Goal: Task Accomplishment & Management: Manage account settings

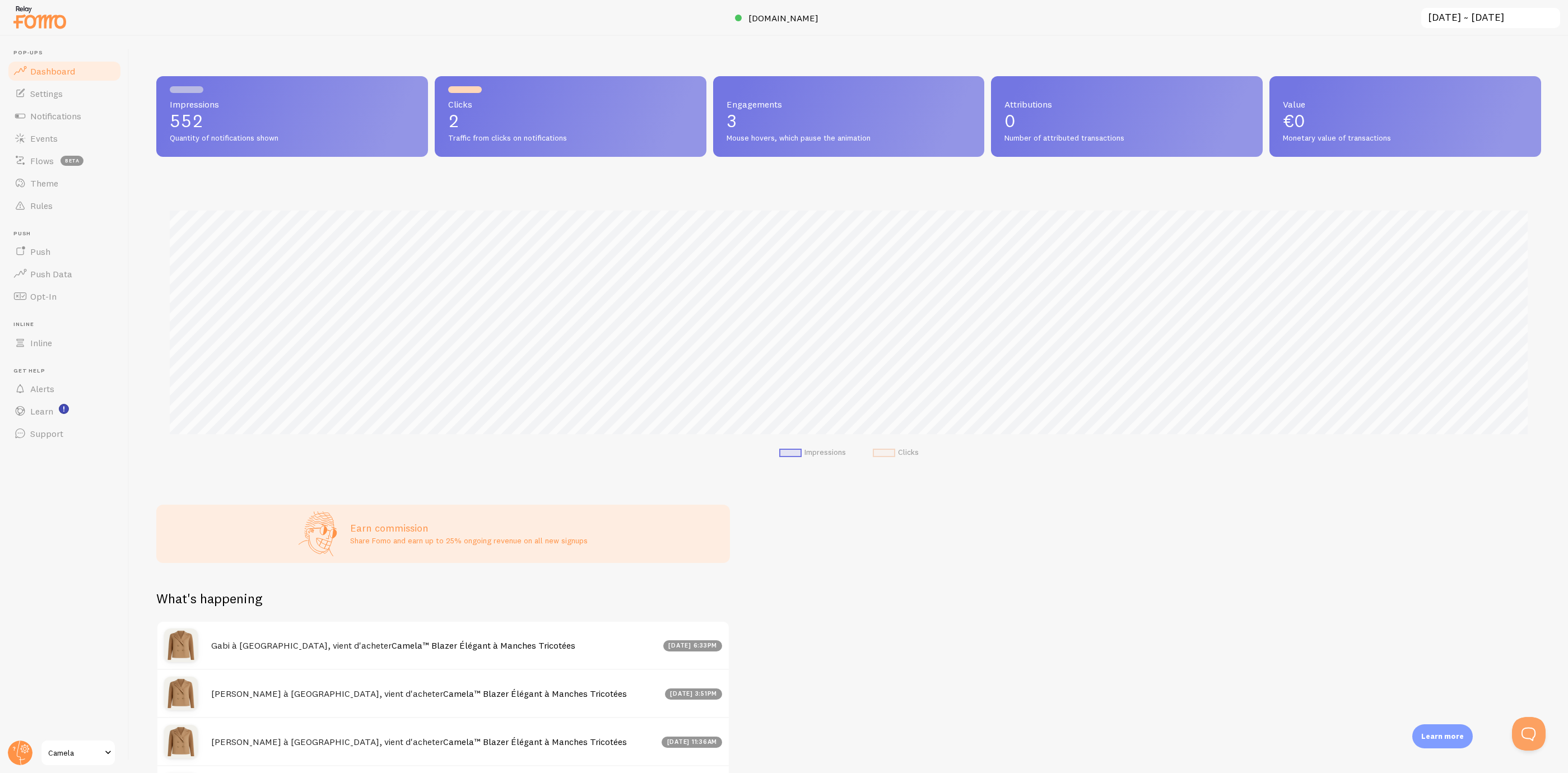
scroll to position [295, 1372]
click at [60, 180] on link "Theme" at bounding box center [64, 183] width 116 height 22
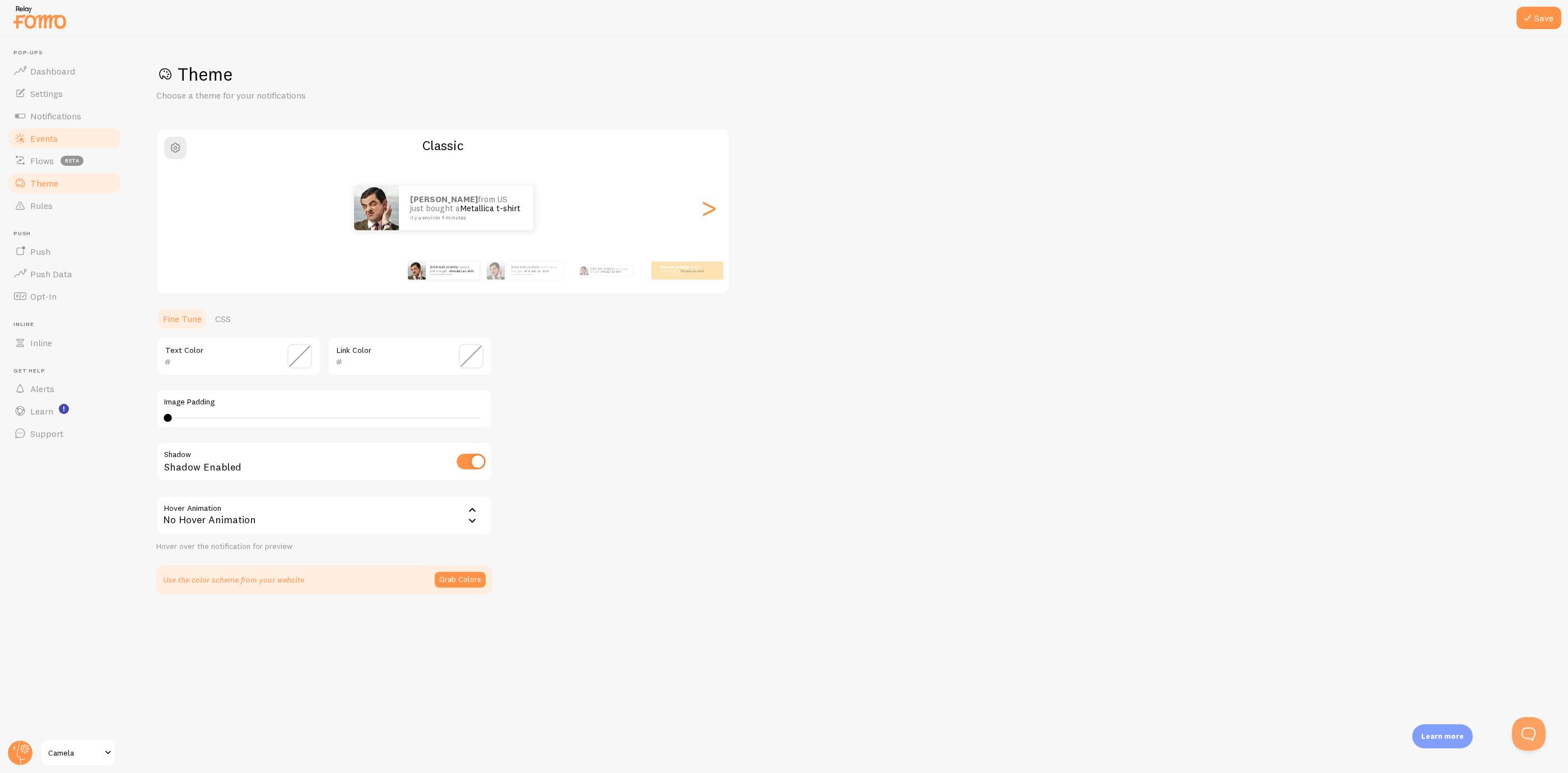
click at [71, 140] on link "Events" at bounding box center [64, 138] width 116 height 22
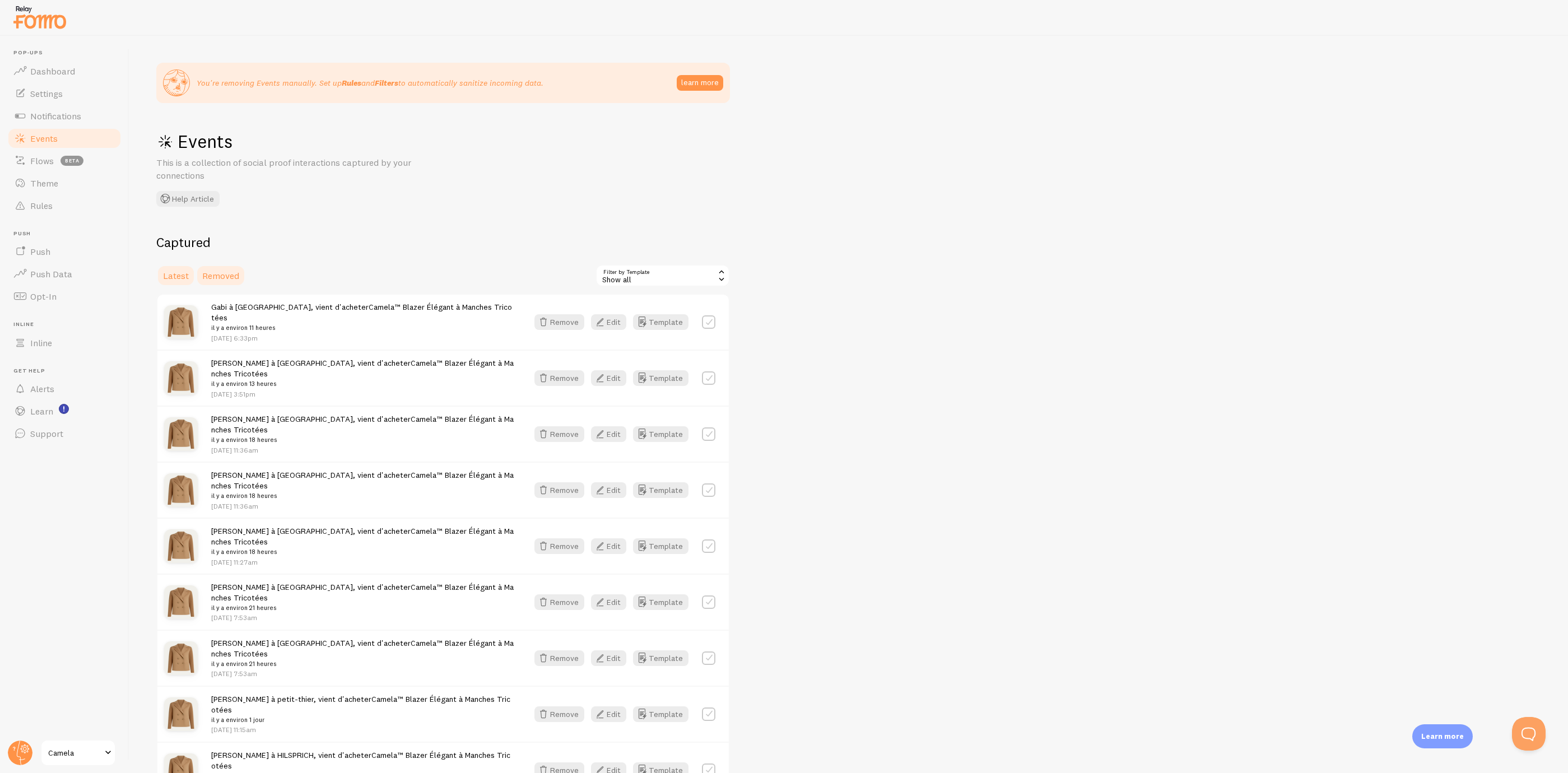
click at [235, 276] on span "Removed" at bounding box center [221, 276] width 37 height 11
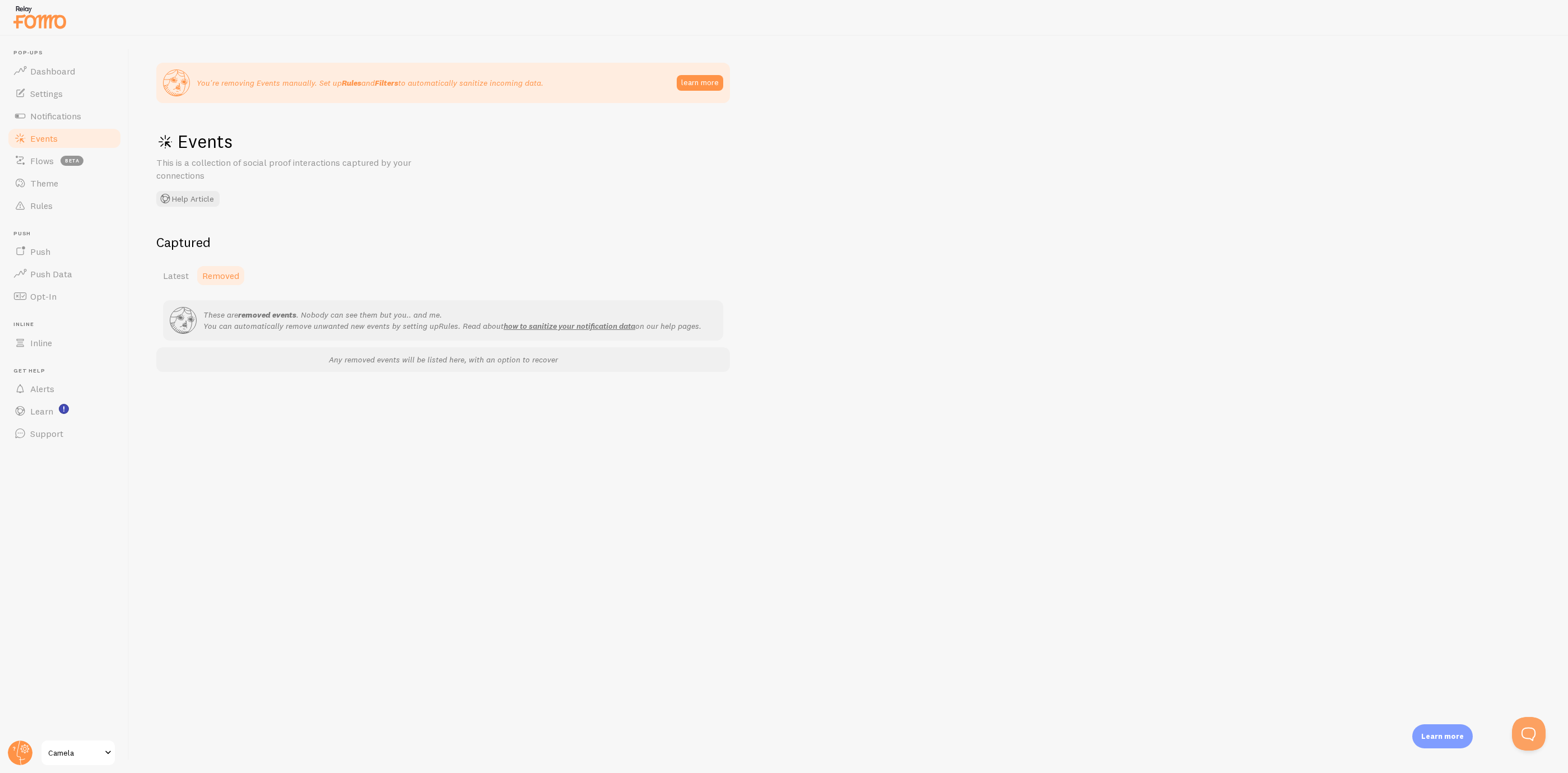
click at [210, 284] on link "Removed" at bounding box center [221, 276] width 51 height 22
drag, startPoint x: 176, startPoint y: 259, endPoint x: 187, endPoint y: 276, distance: 20.2
click at [177, 261] on div "Captured Latest Removed These are removed events . Nobody can see them but you.…" at bounding box center [443, 302] width 574 height 138
click at [187, 276] on span "Latest" at bounding box center [176, 276] width 26 height 11
